Goal: Check status: Check status

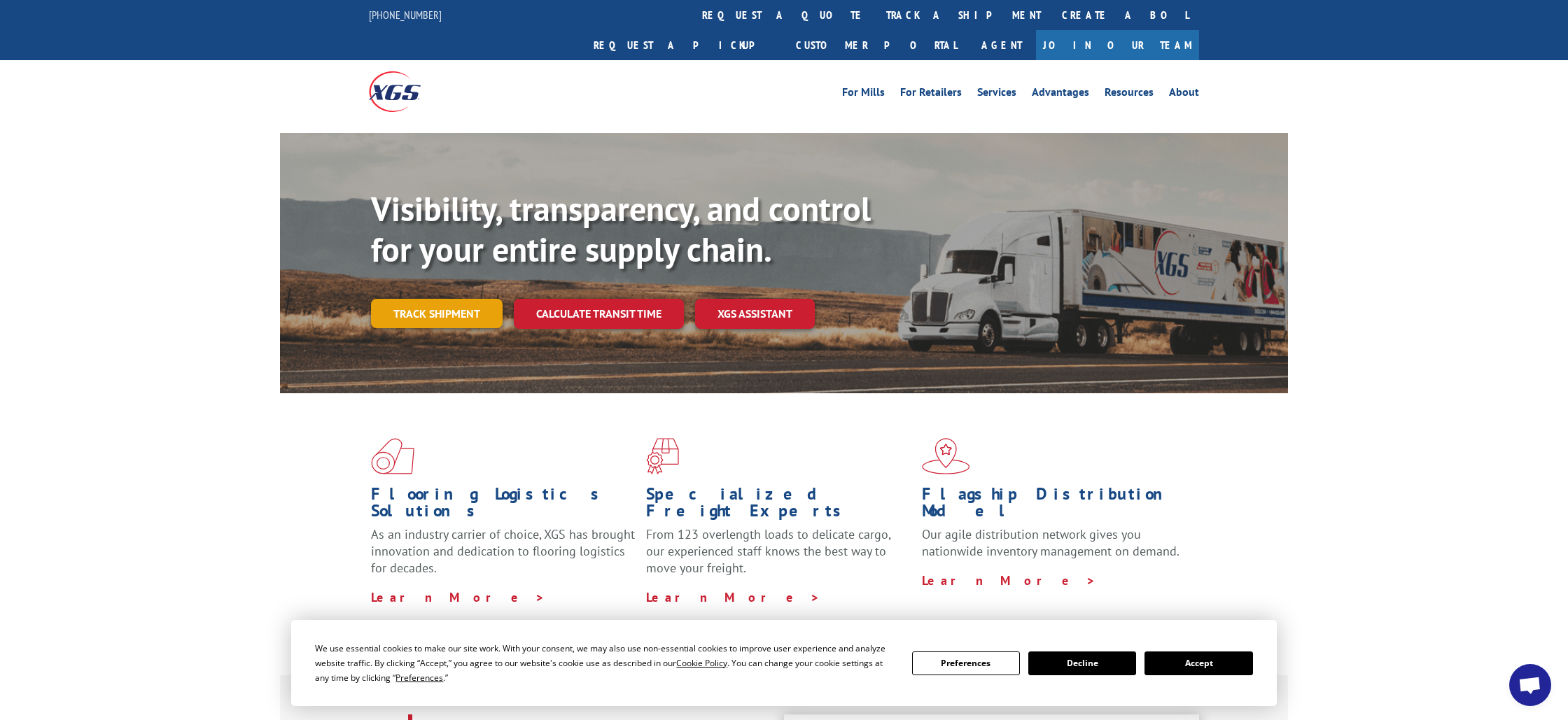
click at [490, 298] on link "Track shipment" at bounding box center [436, 313] width 132 height 29
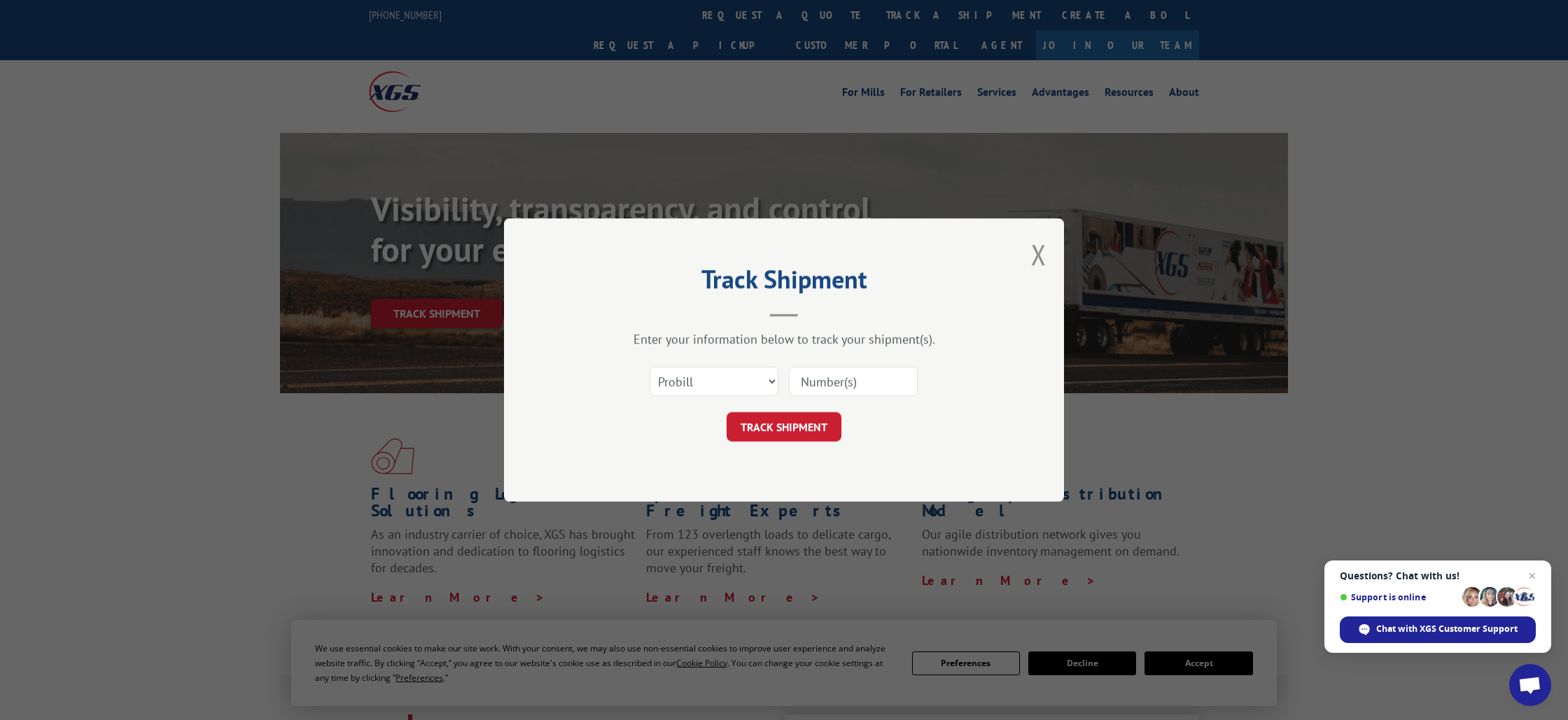
click at [822, 368] on input at bounding box center [853, 382] width 129 height 29
click at [731, 388] on select "Select category... Probill BOL PO" at bounding box center [714, 382] width 129 height 29
select select "bol"
click at [854, 388] on input at bounding box center [853, 382] width 129 height 29
type input "6804829"
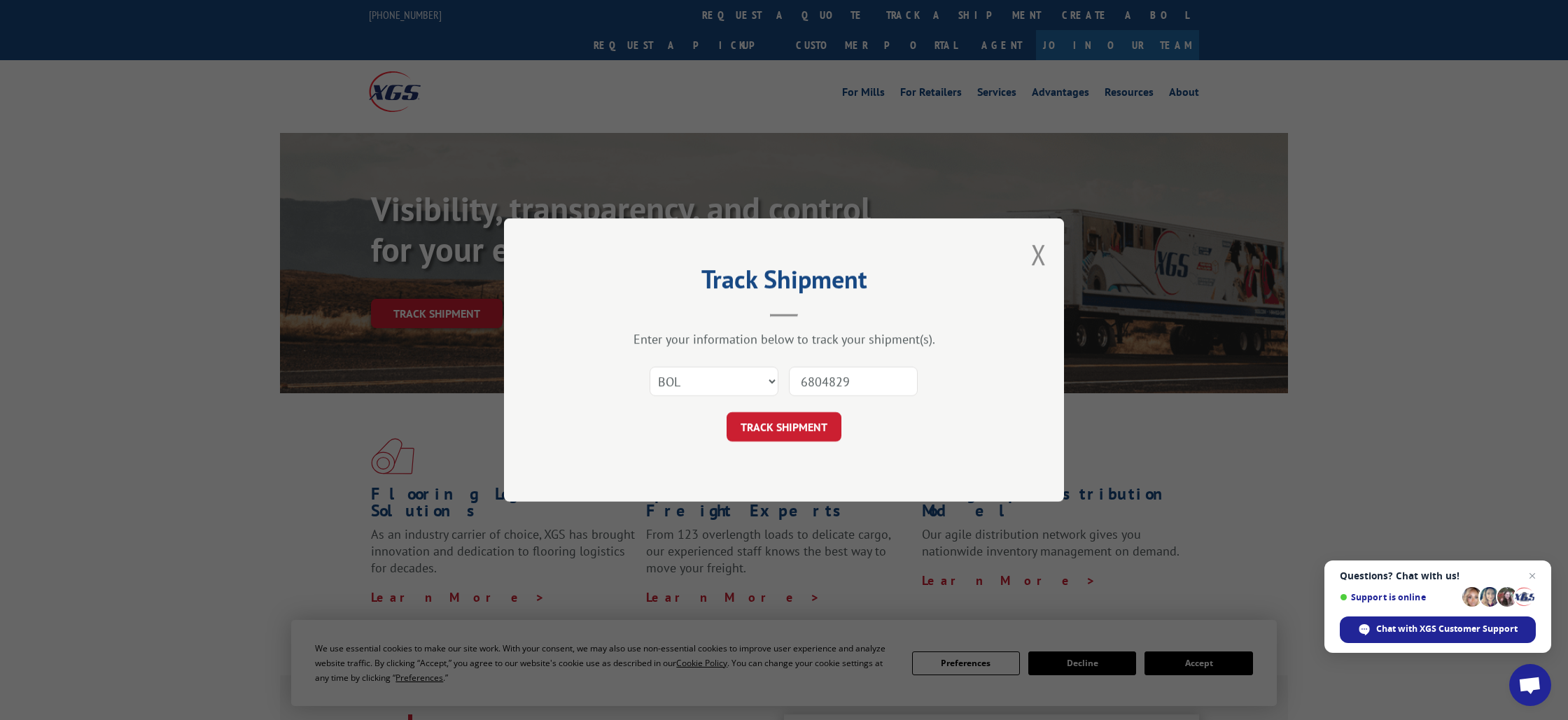
click button "TRACK SHIPMENT" at bounding box center [784, 427] width 115 height 29
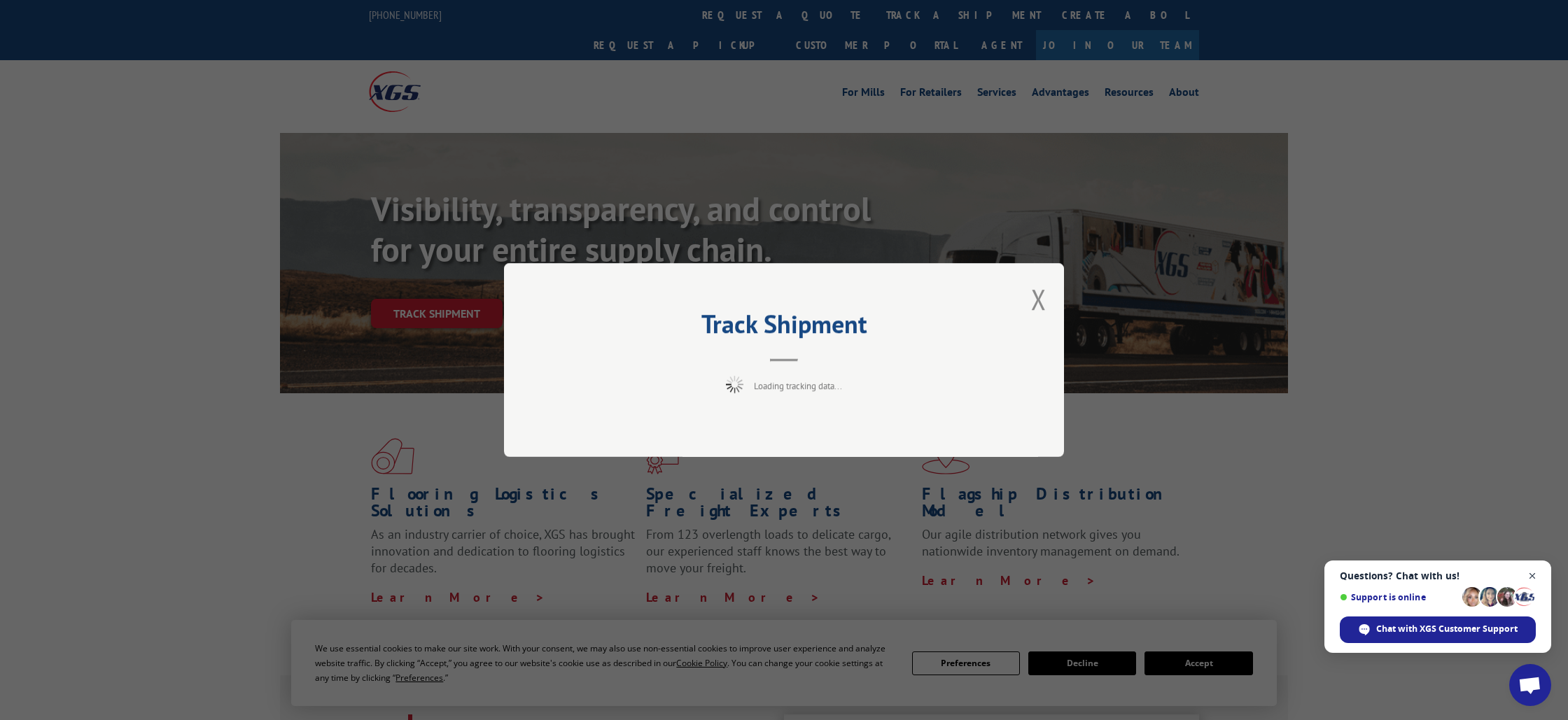
click at [1534, 575] on span "Open chat" at bounding box center [1533, 576] width 18 height 18
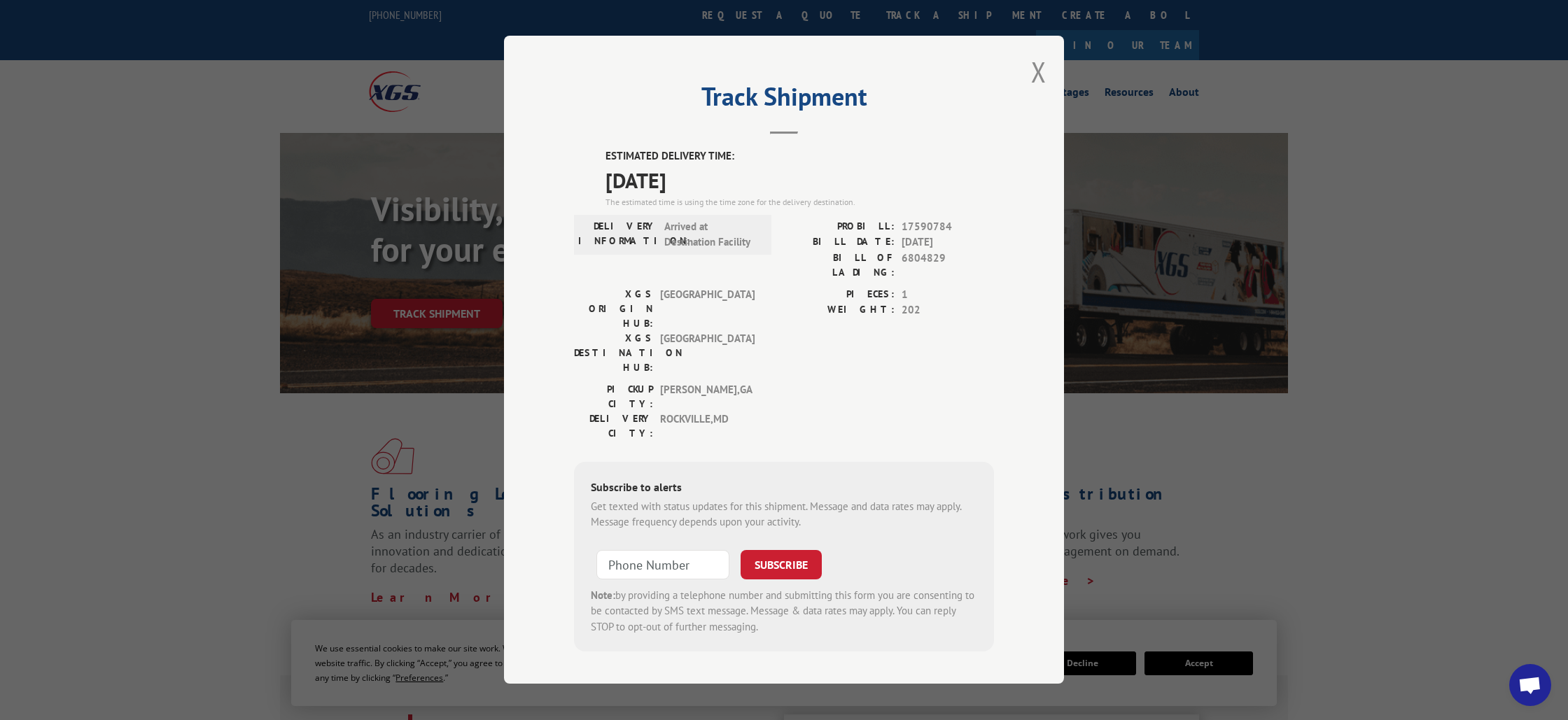
click at [660, 185] on span "[DATE]" at bounding box center [800, 180] width 389 height 32
click at [708, 255] on div "DELIVERY INFORMATION: Arrived at Destination Facility" at bounding box center [673, 235] width 197 height 40
click at [711, 185] on span "[DATE]" at bounding box center [800, 180] width 389 height 32
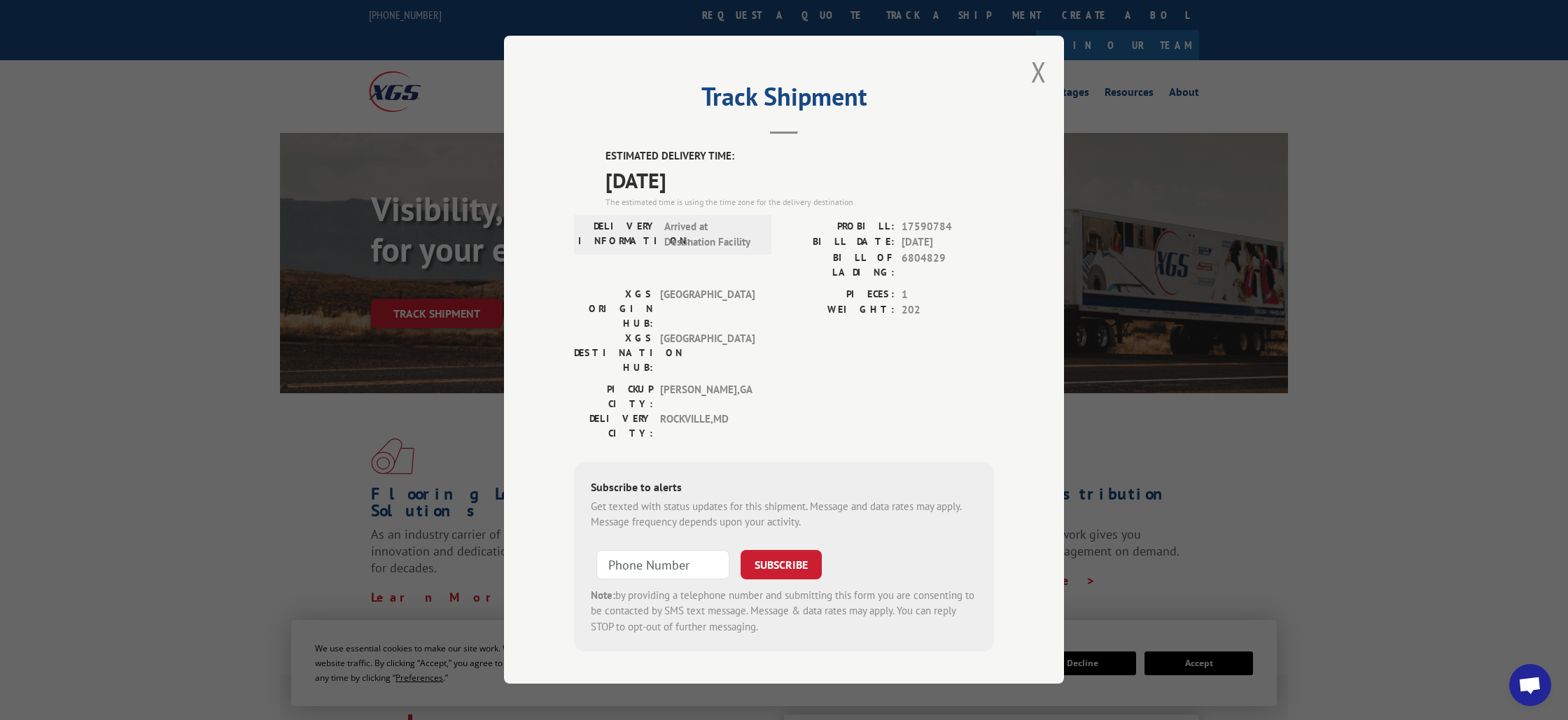
click at [711, 185] on span "[DATE]" at bounding box center [800, 180] width 389 height 32
click at [831, 188] on span "[DATE]" at bounding box center [800, 180] width 389 height 32
click at [1038, 76] on button "Close modal" at bounding box center [1039, 72] width 15 height 37
